Goal: Communication & Community: Answer question/provide support

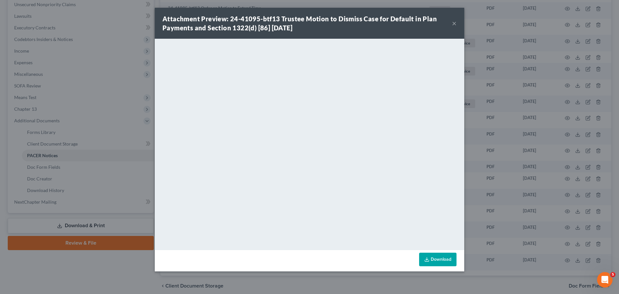
click at [454, 21] on button "×" at bounding box center [454, 23] width 5 height 8
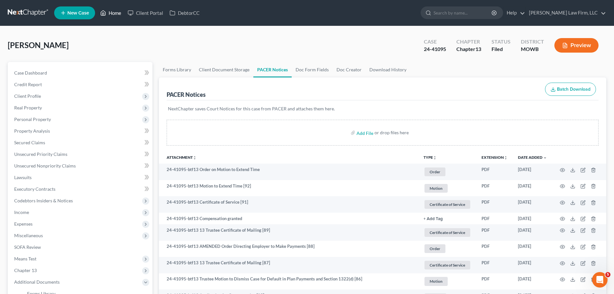
click at [139, 35] on div "Allen, Angela Upgraded Case 24-41095 Chapter Chapter 13 Status Filed District M…" at bounding box center [307, 48] width 599 height 28
click at [121, 15] on link "Home" at bounding box center [110, 13] width 27 height 12
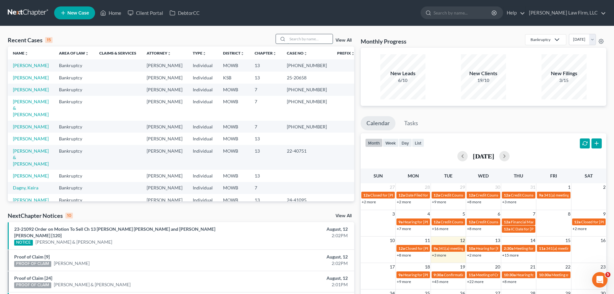
click at [305, 43] on input "search" at bounding box center [310, 38] width 45 height 9
type input "lucito"
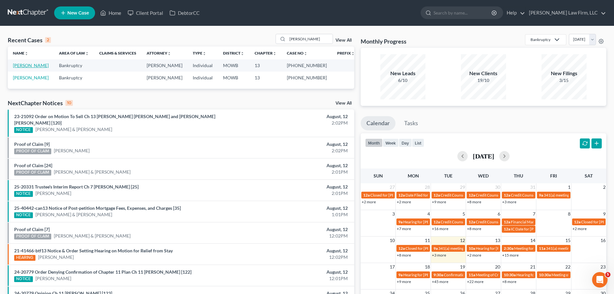
click at [24, 66] on link "[PERSON_NAME]" at bounding box center [31, 65] width 36 height 5
select select "1"
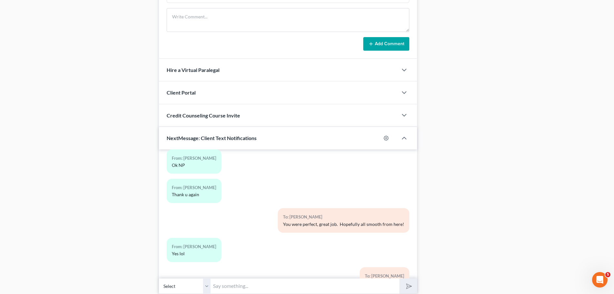
scroll to position [662, 0]
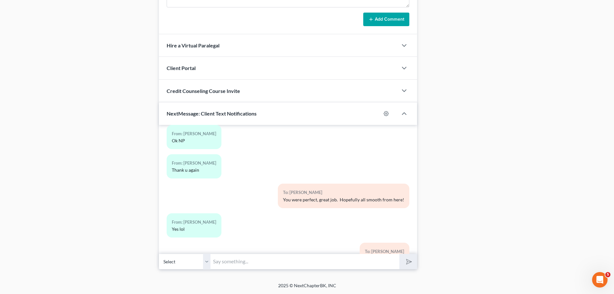
drag, startPoint x: 210, startPoint y: 265, endPoint x: 207, endPoint y: 261, distance: 5.0
click at [209, 264] on div "Select +1 (816) 372-5893 - Patrick Lucito" at bounding box center [288, 261] width 258 height 15
drag, startPoint x: 207, startPoint y: 261, endPoint x: 219, endPoint y: 260, distance: 11.3
click at [207, 261] on select "Select +1 (816) 372-5893 - Patrick Lucito" at bounding box center [185, 261] width 52 height 16
click at [226, 262] on input "text" at bounding box center [304, 261] width 189 height 16
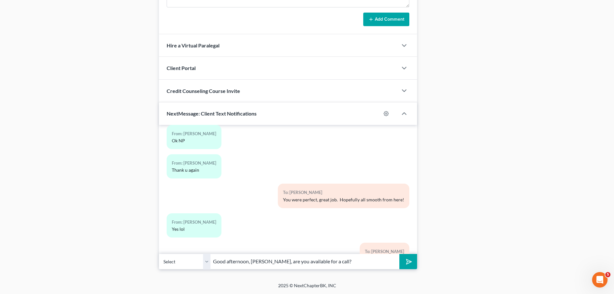
type input "Good afternoon, Pat, are you available for a call?"
click at [399, 254] on button "submit" at bounding box center [408, 261] width 18 height 15
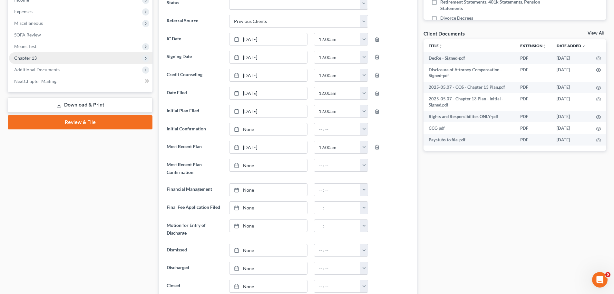
scroll to position [0, 0]
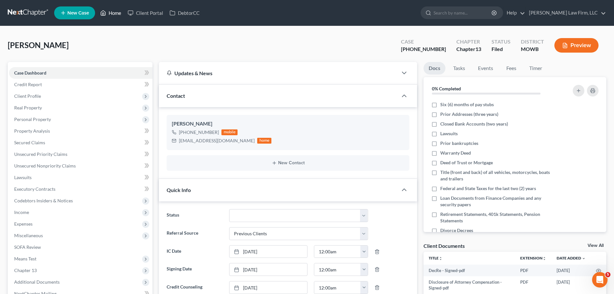
click at [113, 13] on link "Home" at bounding box center [110, 13] width 27 height 12
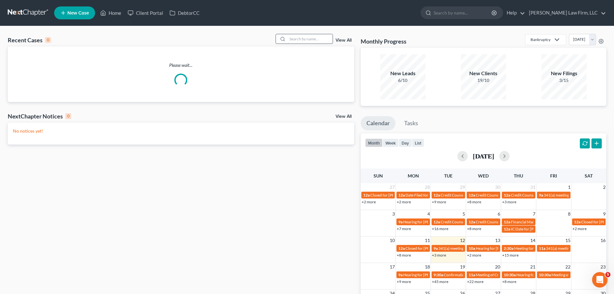
click at [305, 39] on input "search" at bounding box center [310, 38] width 45 height 9
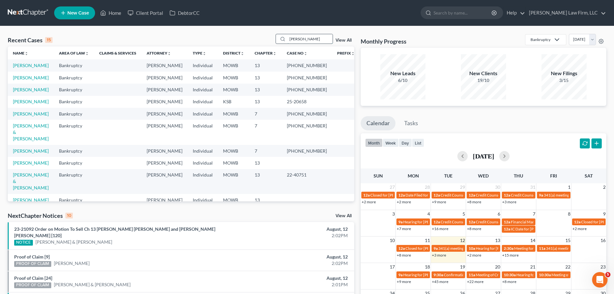
type input "graber"
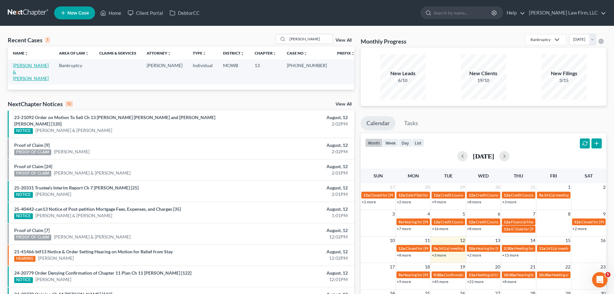
click at [37, 67] on link "[PERSON_NAME] & [PERSON_NAME]" at bounding box center [31, 72] width 36 height 18
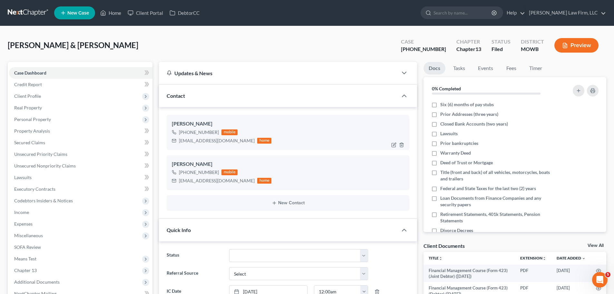
scroll to position [4476, 0]
drag, startPoint x: 218, startPoint y: 133, endPoint x: 184, endPoint y: 133, distance: 33.5
click at [184, 133] on div "+1 (660) 317-8165 mobile" at bounding box center [222, 132] width 100 height 8
copy div "(660) 317-8165"
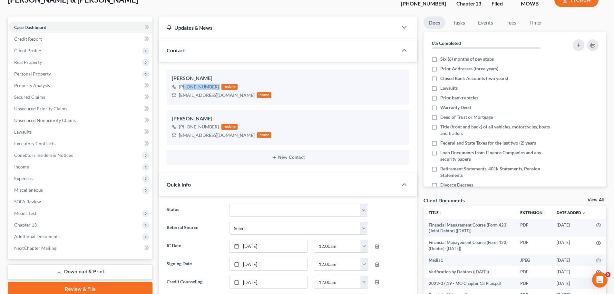
scroll to position [0, 0]
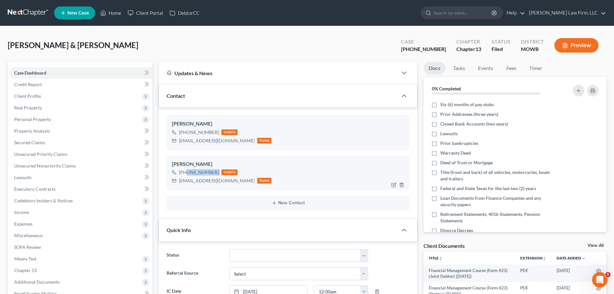
drag, startPoint x: 218, startPoint y: 173, endPoint x: 185, endPoint y: 175, distance: 32.6
click at [185, 175] on div "+1 (417) 309-3867 mobile" at bounding box center [222, 172] width 100 height 8
copy div "(417) 309-3867"
click at [115, 11] on link "Home" at bounding box center [110, 13] width 27 height 12
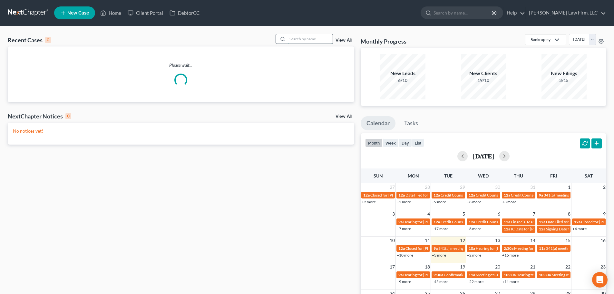
click at [304, 34] on input "search" at bounding box center [310, 38] width 45 height 9
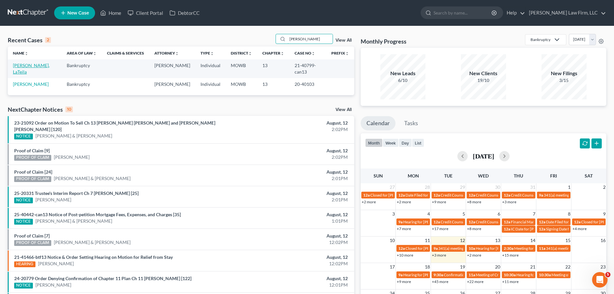
type input "[PERSON_NAME]"
click at [27, 65] on link "[PERSON_NAME], LaTeila" at bounding box center [31, 69] width 37 height 12
select select "6"
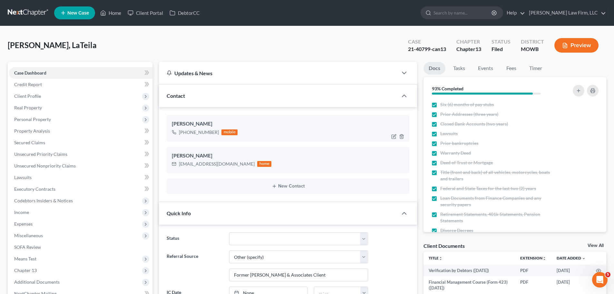
scroll to position [2184, 0]
drag, startPoint x: 217, startPoint y: 133, endPoint x: 185, endPoint y: 135, distance: 31.7
click at [185, 135] on div "[PHONE_NUMBER] mobile" at bounding box center [205, 132] width 66 height 8
copy div "[PHONE_NUMBER]"
click at [199, 125] on div "[PERSON_NAME]" at bounding box center [288, 124] width 232 height 8
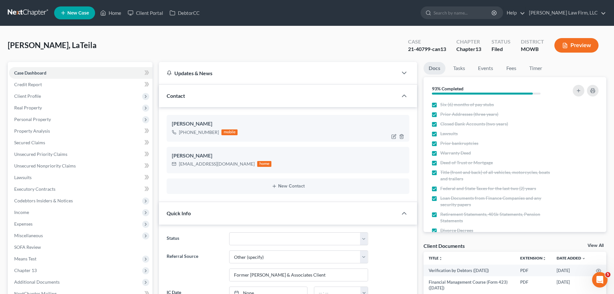
click at [198, 125] on div "[PERSON_NAME]" at bounding box center [288, 124] width 232 height 8
click at [193, 121] on div "[PERSON_NAME]" at bounding box center [288, 124] width 232 height 8
copy div "[PERSON_NAME]"
drag, startPoint x: 188, startPoint y: 123, endPoint x: 171, endPoint y: 124, distance: 17.7
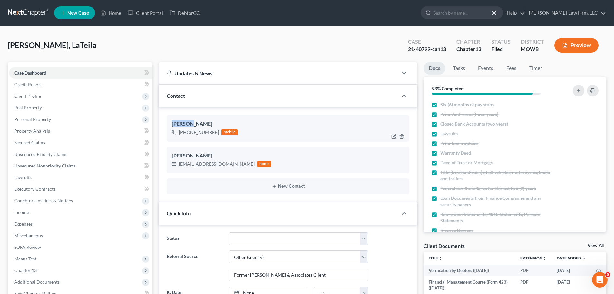
click at [171, 124] on div "[PERSON_NAME] [PHONE_NUMBER] mobile" at bounding box center [288, 128] width 243 height 26
copy div "LaTeila"
drag, startPoint x: 220, startPoint y: 167, endPoint x: 178, endPoint y: 167, distance: 41.3
click at [178, 167] on div "[EMAIL_ADDRESS][DOMAIN_NAME] home" at bounding box center [222, 164] width 100 height 8
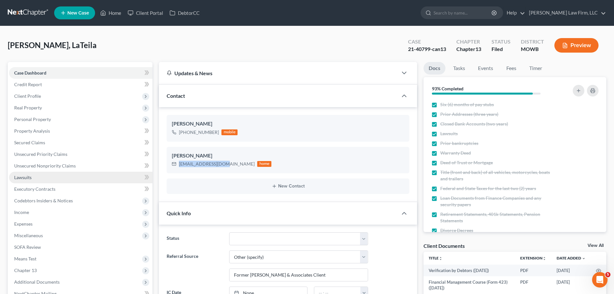
copy div "[EMAIL_ADDRESS][DOMAIN_NAME]"
click at [111, 14] on link "Home" at bounding box center [110, 13] width 27 height 12
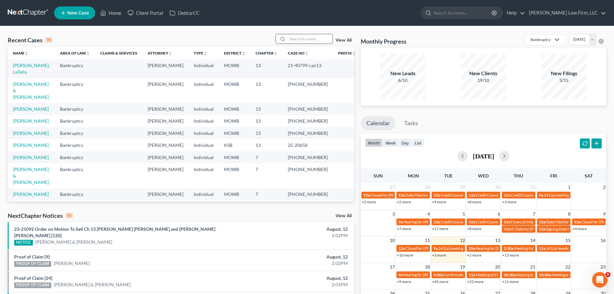
click at [296, 39] on input "search" at bounding box center [310, 38] width 45 height 9
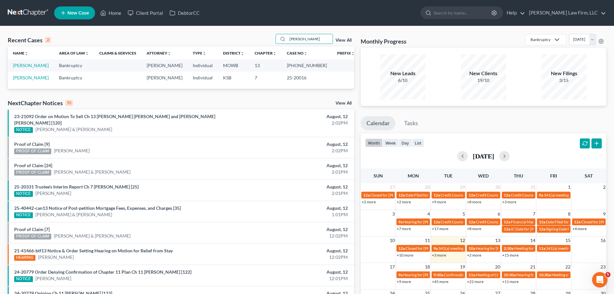
type input "[PERSON_NAME]"
click at [41, 60] on td "[PERSON_NAME]" at bounding box center [31, 65] width 46 height 12
click at [44, 64] on link "[PERSON_NAME]" at bounding box center [31, 65] width 36 height 5
select select "2"
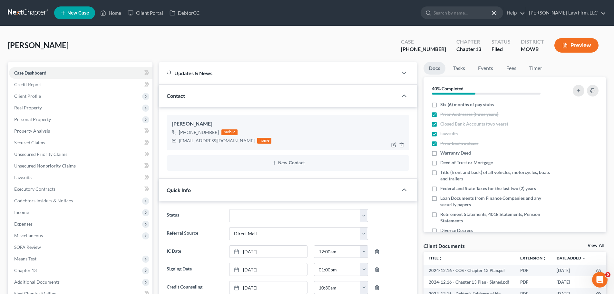
scroll to position [6114, 0]
drag, startPoint x: 218, startPoint y: 130, endPoint x: 186, endPoint y: 133, distance: 32.1
click at [186, 133] on div "[PHONE_NUMBER] mobile" at bounding box center [222, 132] width 100 height 8
copy div "816) 820-3482"
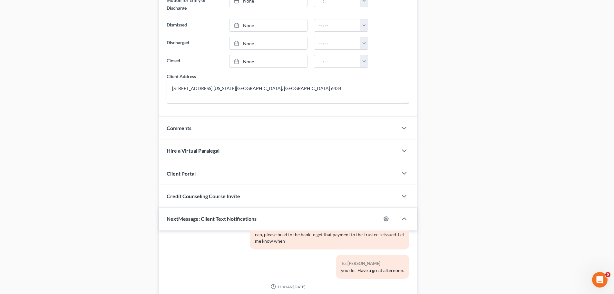
scroll to position [542, 0]
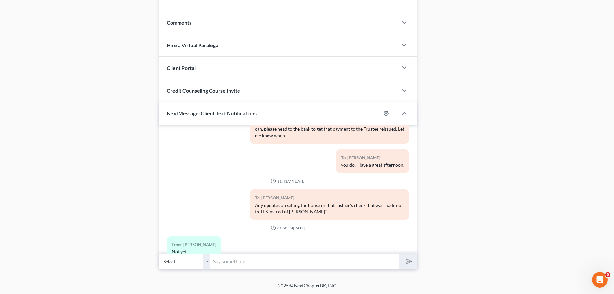
click at [209, 263] on select "Select [PHONE_NUMBER] - [PERSON_NAME]" at bounding box center [185, 261] width 52 height 16
click at [243, 265] on input "text" at bounding box center [304, 261] width 189 height 16
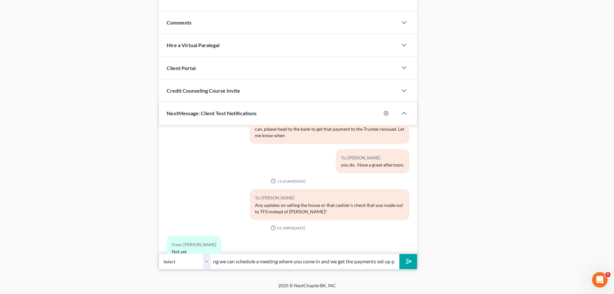
type input "Good afternoon, [PERSON_NAME]. I'm hoping we can schedule a meeting where you c…"
click at [399, 254] on button "submit" at bounding box center [408, 261] width 18 height 15
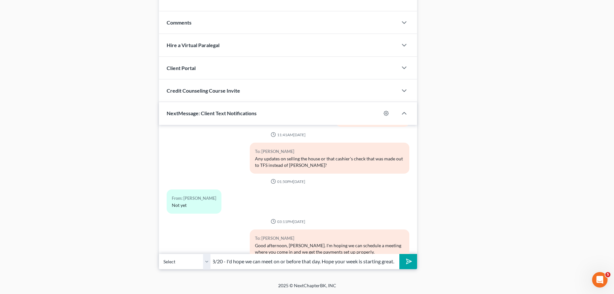
scroll to position [0, 73]
type input "My next court response is due 8/20 - I'd hope we can meet on or before that day…"
click at [399, 254] on button "submit" at bounding box center [408, 261] width 18 height 15
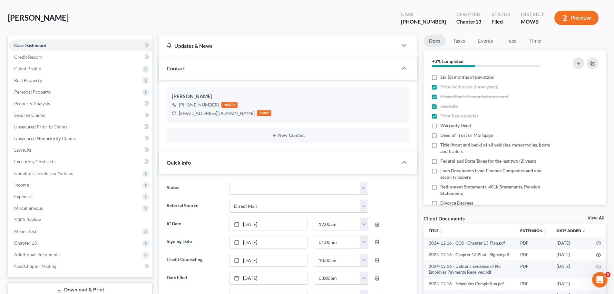
scroll to position [0, 0]
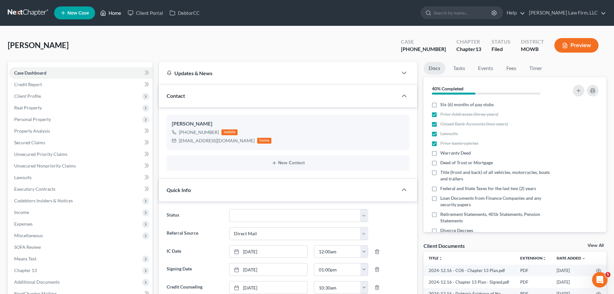
click at [118, 7] on link "Home" at bounding box center [110, 13] width 27 height 12
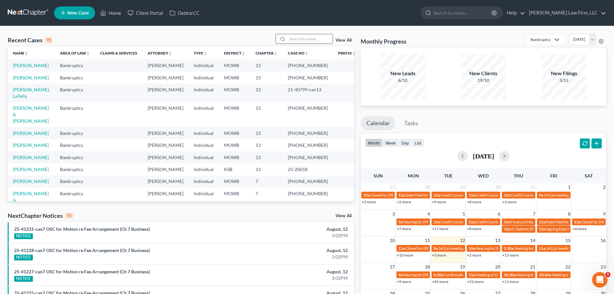
click at [305, 39] on input "search" at bounding box center [310, 38] width 45 height 9
type input "[PERSON_NAME]"
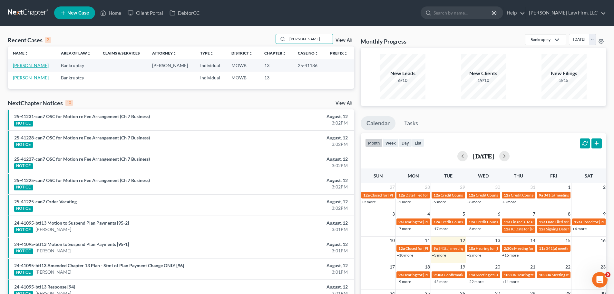
click at [30, 65] on link "[PERSON_NAME]" at bounding box center [31, 65] width 36 height 5
select select "4"
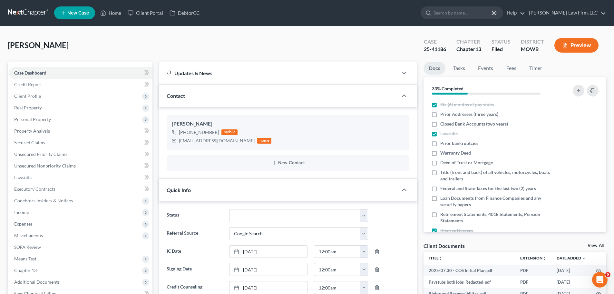
scroll to position [28, 0]
click at [111, 12] on link "Home" at bounding box center [110, 13] width 27 height 12
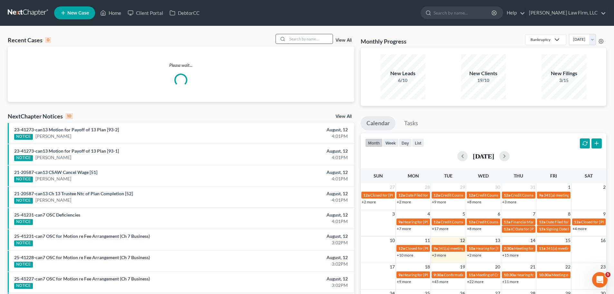
click at [299, 38] on input "search" at bounding box center [310, 38] width 45 height 9
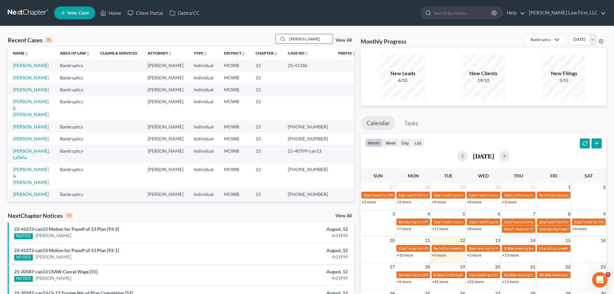
type input "[PERSON_NAME]"
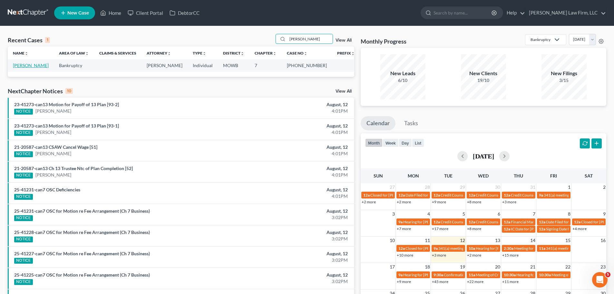
click at [32, 64] on link "[PERSON_NAME]" at bounding box center [31, 65] width 36 height 5
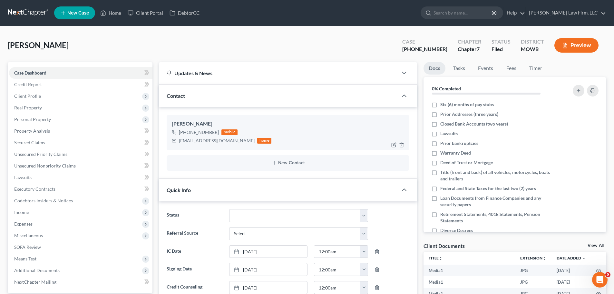
scroll to position [3492, 0]
drag, startPoint x: 217, startPoint y: 130, endPoint x: 184, endPoint y: 134, distance: 32.9
click at [184, 134] on div "[PHONE_NUMBER] mobile" at bounding box center [222, 132] width 100 height 8
copy div "[PHONE_NUMBER]"
drag, startPoint x: 232, startPoint y: 142, endPoint x: 178, endPoint y: 144, distance: 54.5
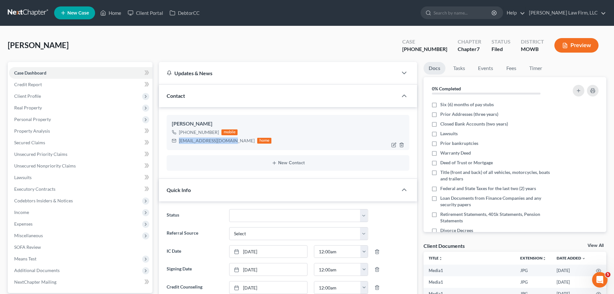
click at [178, 144] on div "[EMAIL_ADDRESS][DOMAIN_NAME] home" at bounding box center [222, 140] width 100 height 8
copy div "[EMAIL_ADDRESS][DOMAIN_NAME]"
click at [115, 15] on link "Home" at bounding box center [110, 13] width 27 height 12
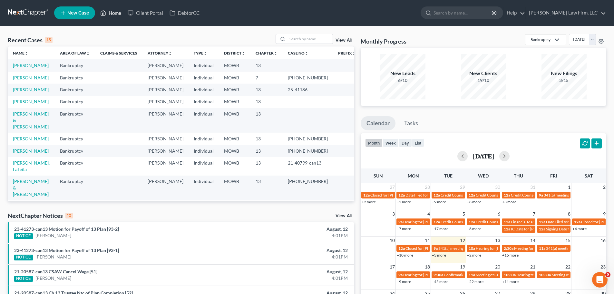
click at [112, 12] on link "Home" at bounding box center [110, 13] width 27 height 12
click at [39, 77] on link "[PERSON_NAME]" at bounding box center [31, 77] width 36 height 5
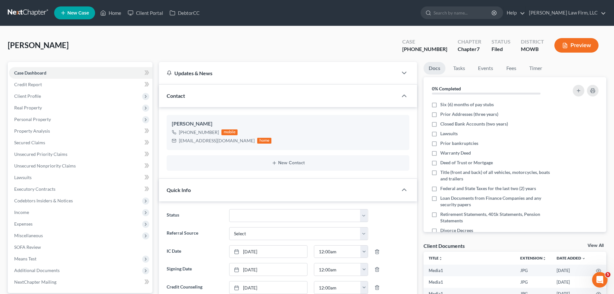
scroll to position [3492, 0]
click at [120, 13] on link "Home" at bounding box center [110, 13] width 27 height 12
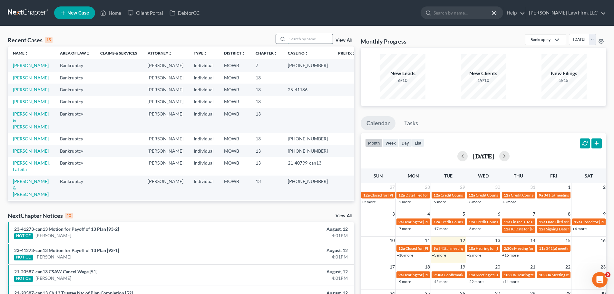
click at [305, 40] on input "search" at bounding box center [310, 38] width 45 height 9
type input "[PERSON_NAME]"
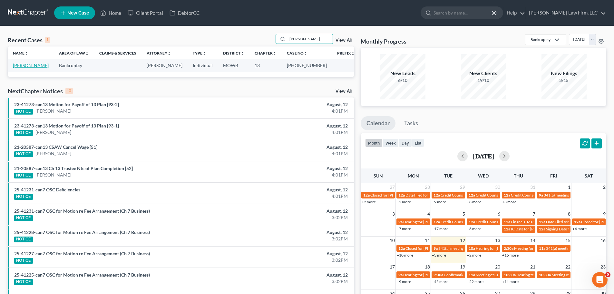
click at [22, 67] on link "[PERSON_NAME]" at bounding box center [31, 65] width 36 height 5
select select "4"
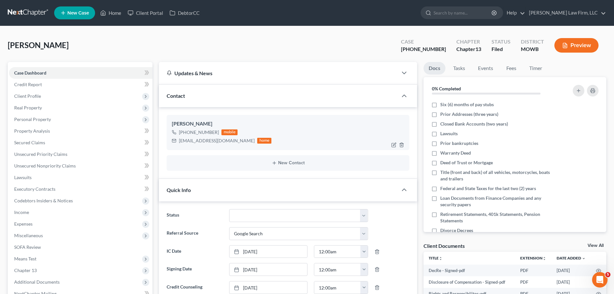
drag, startPoint x: 217, startPoint y: 133, endPoint x: 187, endPoint y: 133, distance: 30.6
click at [187, 133] on div "[PHONE_NUMBER] mobile" at bounding box center [222, 132] width 100 height 8
copy div "417) 371-9354"
click at [105, 14] on icon at bounding box center [103, 13] width 6 height 8
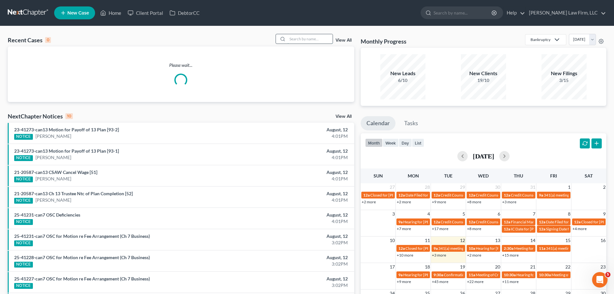
click at [310, 41] on input "search" at bounding box center [310, 38] width 45 height 9
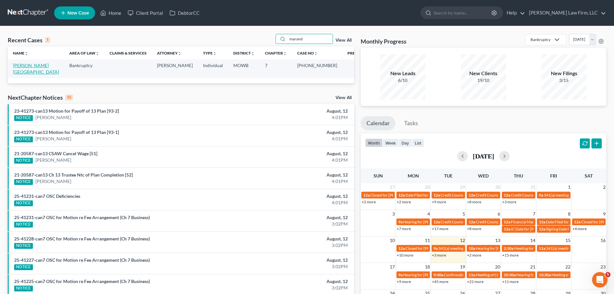
type input "marand"
click at [34, 68] on link "[PERSON_NAME][GEOGRAPHIC_DATA]" at bounding box center [36, 69] width 46 height 12
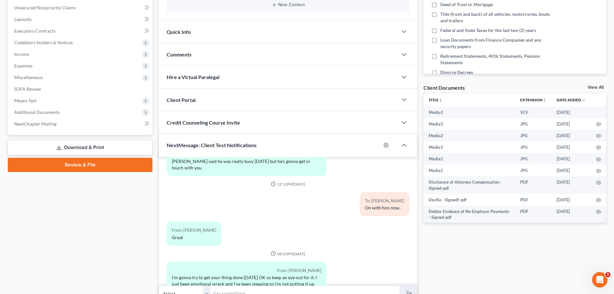
scroll to position [190, 0]
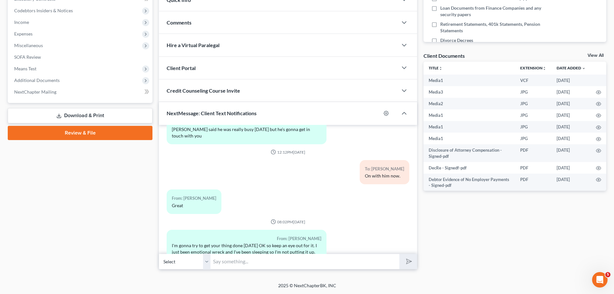
click at [208, 260] on select "Select [PHONE_NUMBER] - [PERSON_NAME]" at bounding box center [185, 261] width 52 height 16
click at [240, 262] on input "text" at bounding box center [304, 261] width 189 height 16
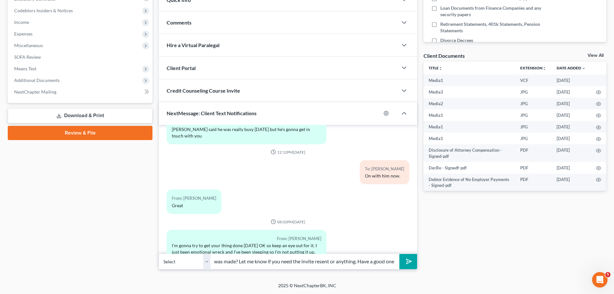
scroll to position [0, 47]
type input "Hopefully progress was made? Let me know if you need the invite resent or anyth…"
click at [399, 254] on button "submit" at bounding box center [408, 261] width 18 height 15
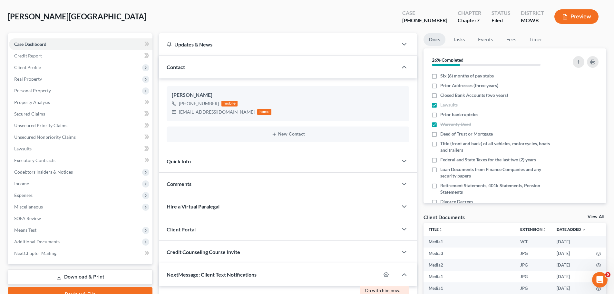
scroll to position [0, 0]
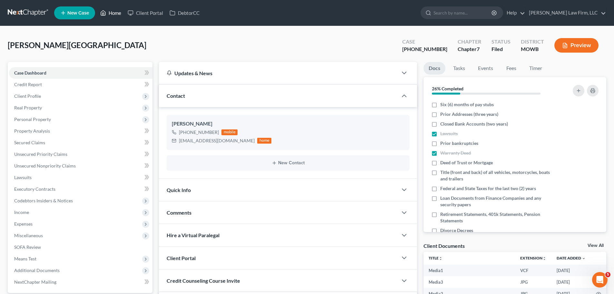
click at [113, 17] on link "Home" at bounding box center [110, 13] width 27 height 12
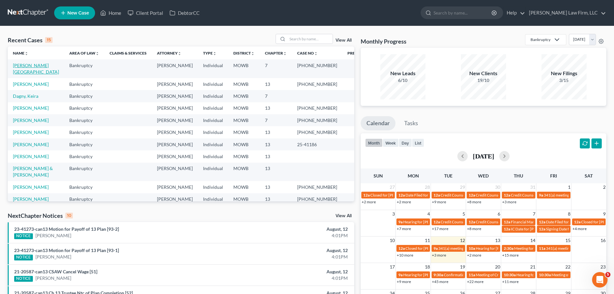
click at [44, 67] on link "[PERSON_NAME][GEOGRAPHIC_DATA]" at bounding box center [36, 69] width 46 height 12
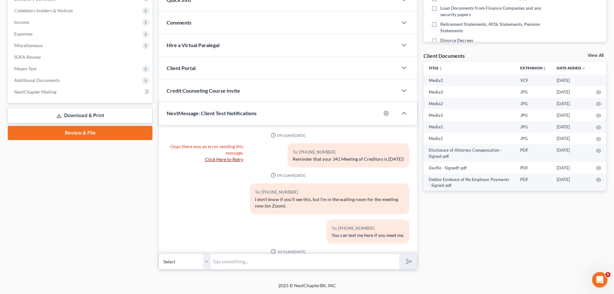
scroll to position [3934, 0]
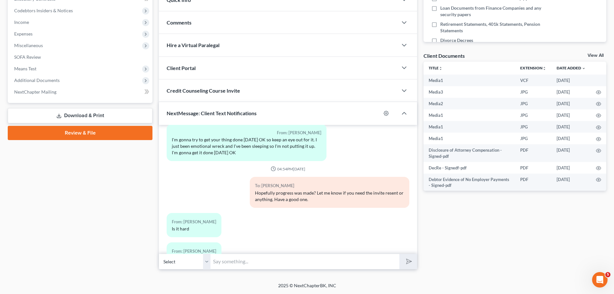
click at [273, 262] on input "text" at bounding box center [304, 261] width 189 height 16
type input "It shouldn't be, might be boring though."
click at [399, 254] on button "submit" at bounding box center [408, 261] width 18 height 15
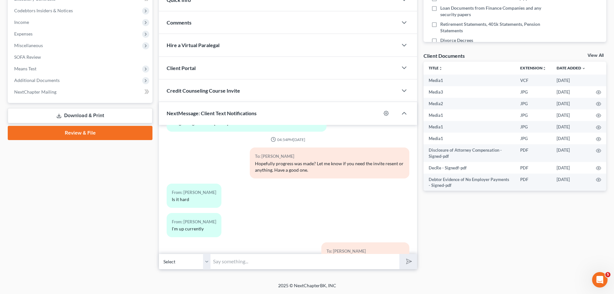
click at [72, 238] on div "Case Dashboard Payments Invoices Payments Payments Credit Report Client Profile" at bounding box center [80, 70] width 151 height 397
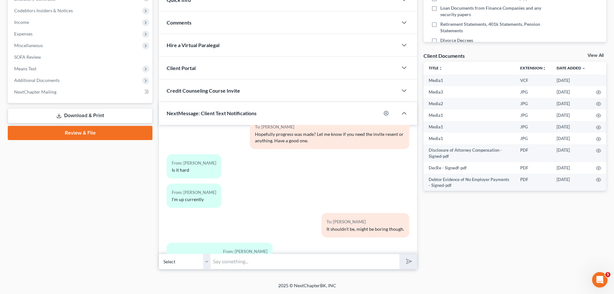
click at [234, 262] on input "text" at bounding box center [304, 261] width 189 height 16
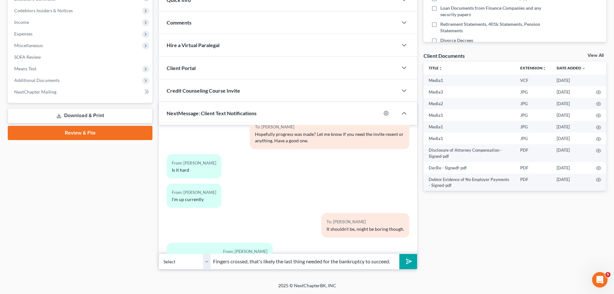
type input "Fingers crossed, that's likely the last thing needed for the bankruptcy to succ…"
click at [399, 254] on button "submit" at bounding box center [408, 261] width 18 height 15
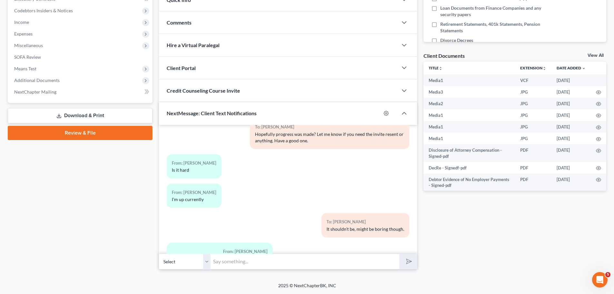
scroll to position [4029, 0]
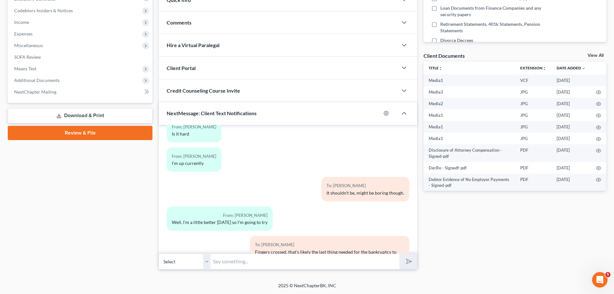
click at [253, 264] on input "text" at bounding box center [304, 261] width 189 height 16
type input "No worries!"
click at [399, 254] on button "submit" at bounding box center [408, 261] width 18 height 15
